Goal: Task Accomplishment & Management: Use online tool/utility

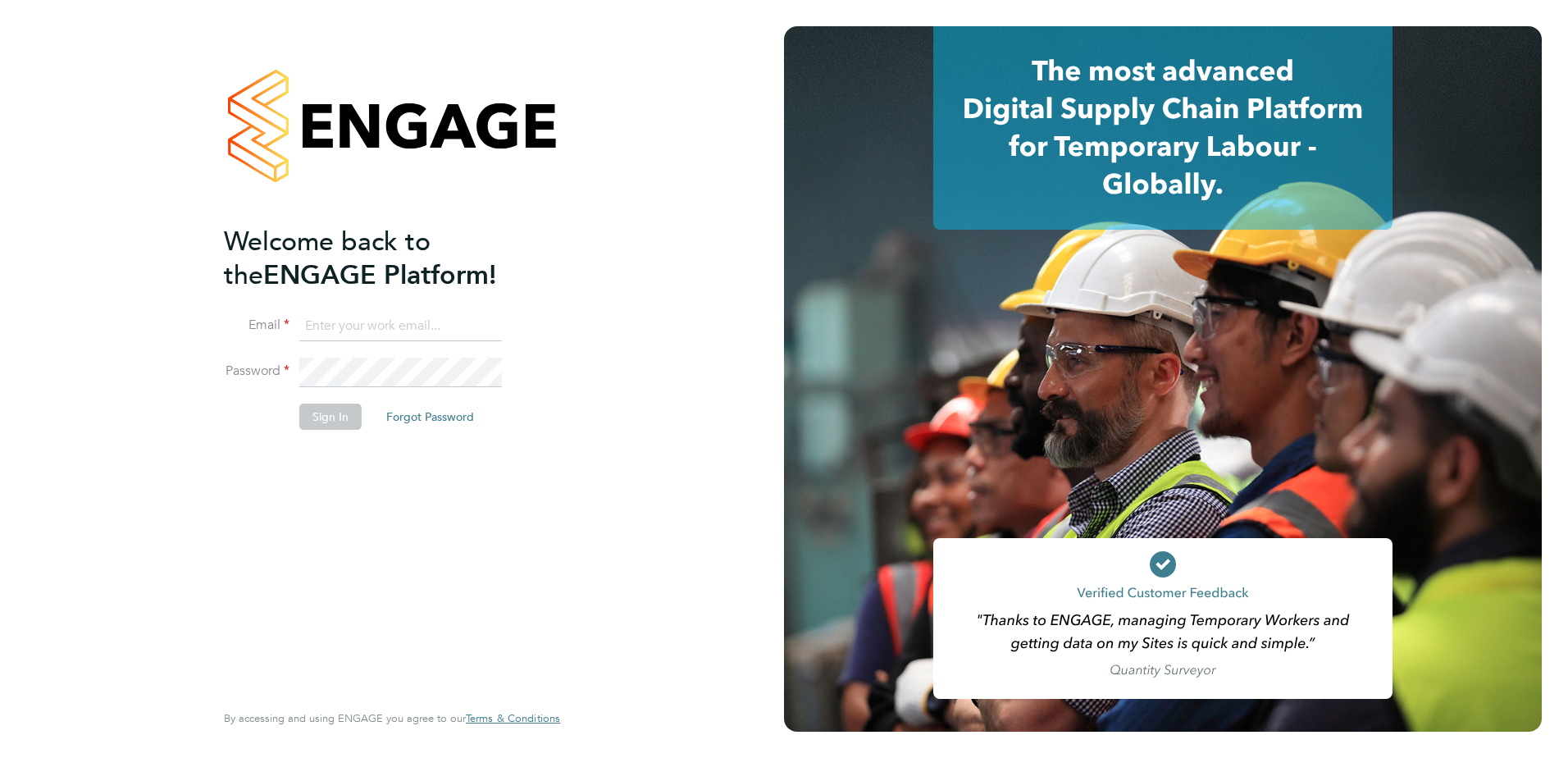
type input "peter.lake@vistry.co.uk"
click at [348, 420] on button "Sign In" at bounding box center [330, 416] width 62 height 26
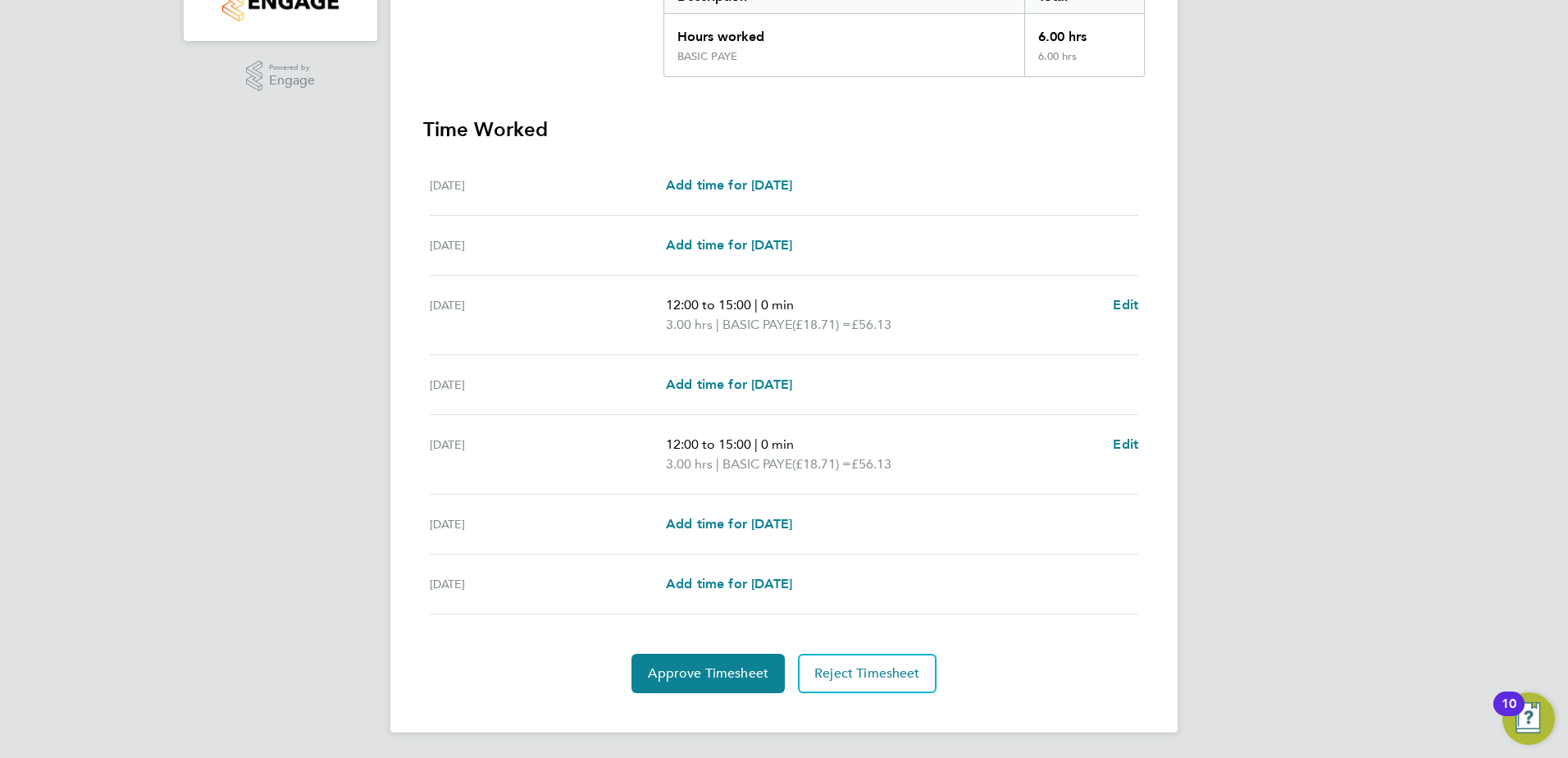
scroll to position [368, 0]
click at [678, 664] on span "Approve Timesheet" at bounding box center [708, 672] width 120 height 16
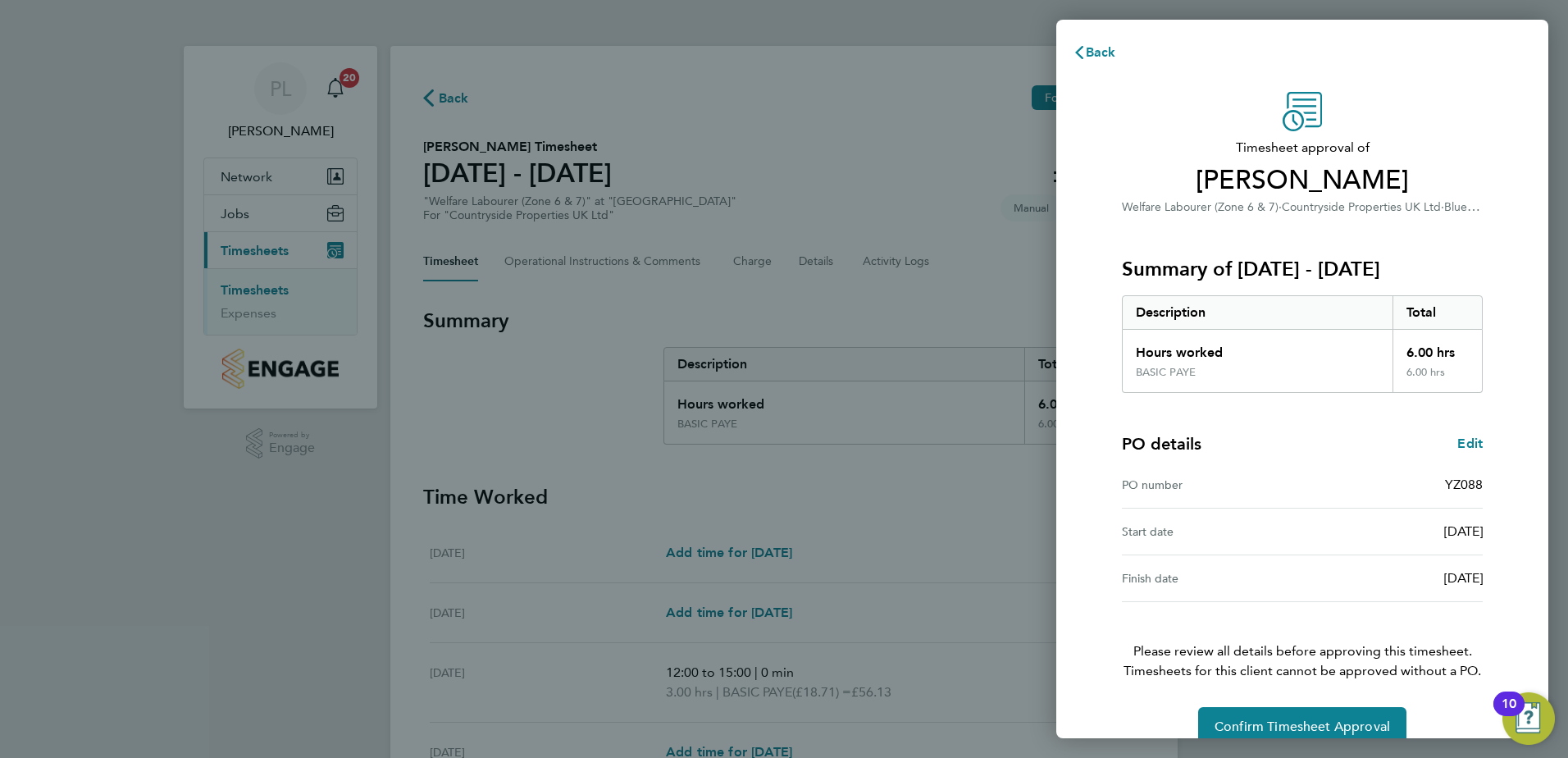
scroll to position [27, 0]
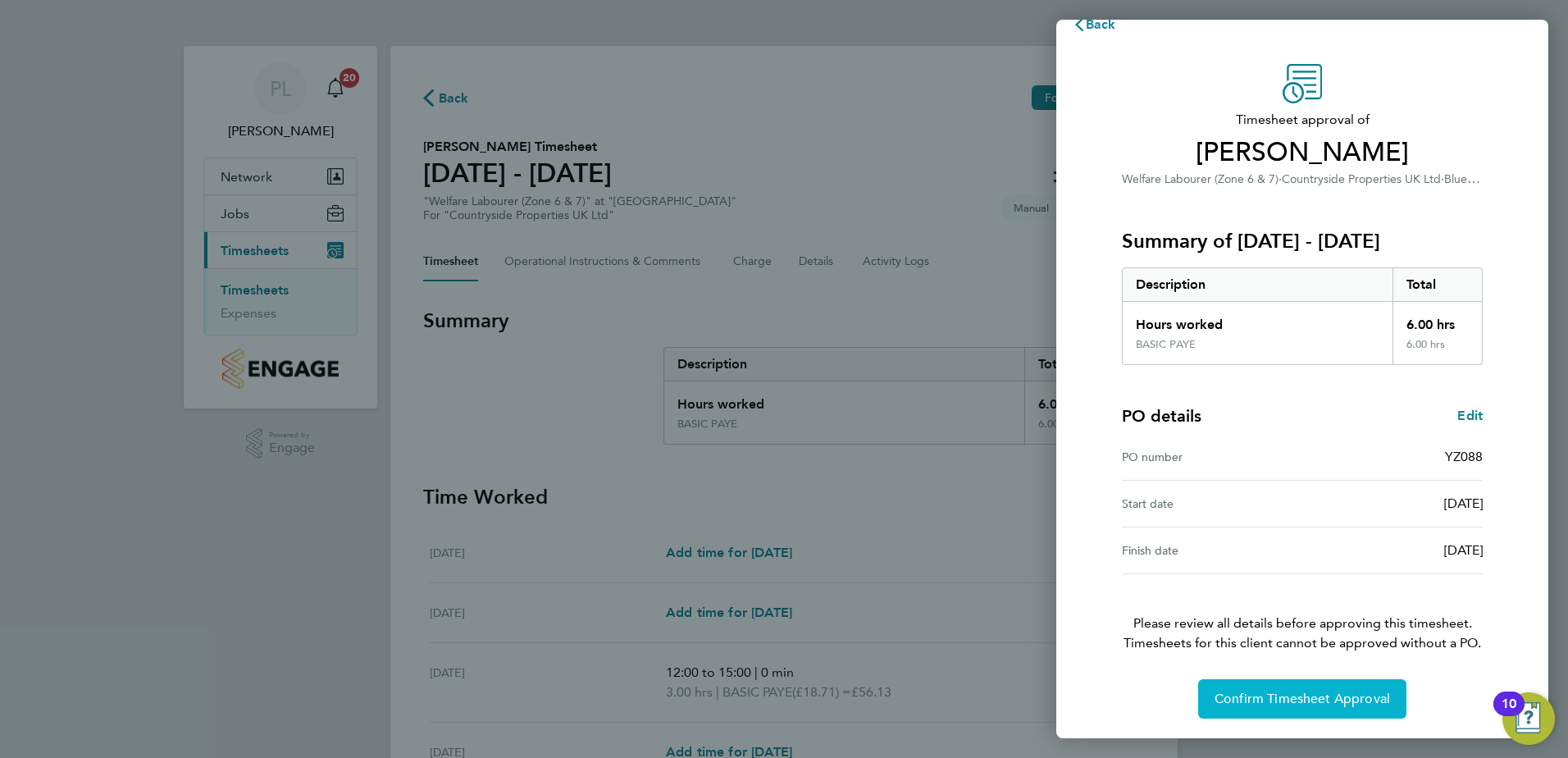
click at [1244, 698] on span "Confirm Timesheet Approval" at bounding box center [1301, 698] width 175 height 16
